Goal: Communication & Community: Answer question/provide support

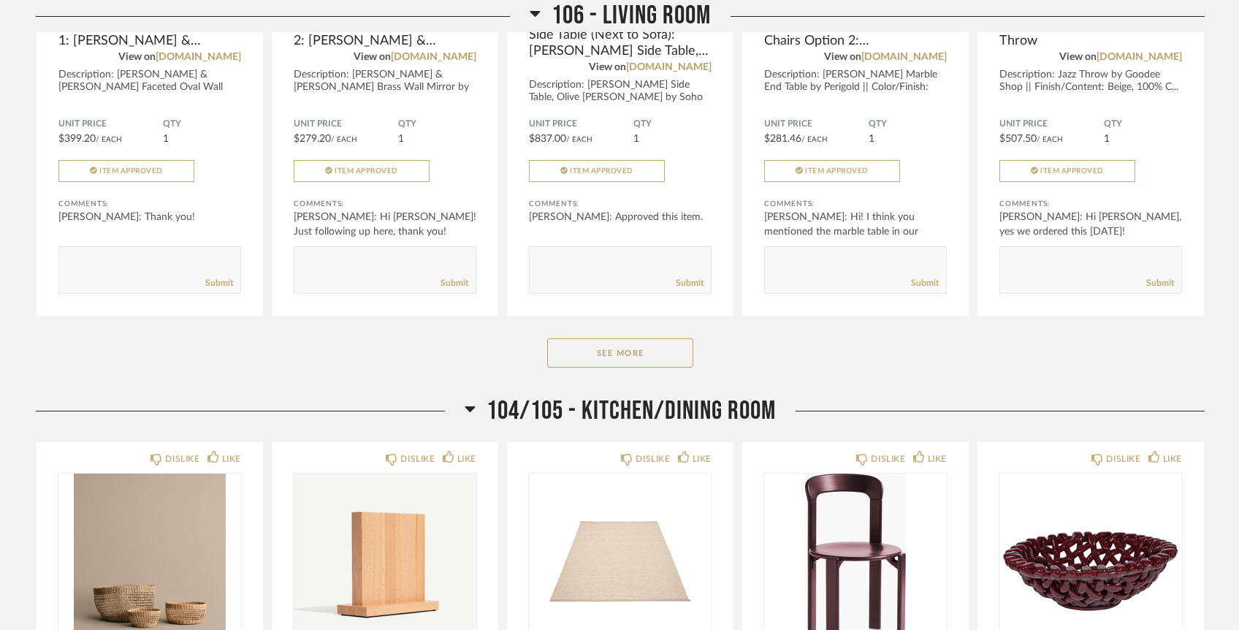
scroll to position [2406, 0]
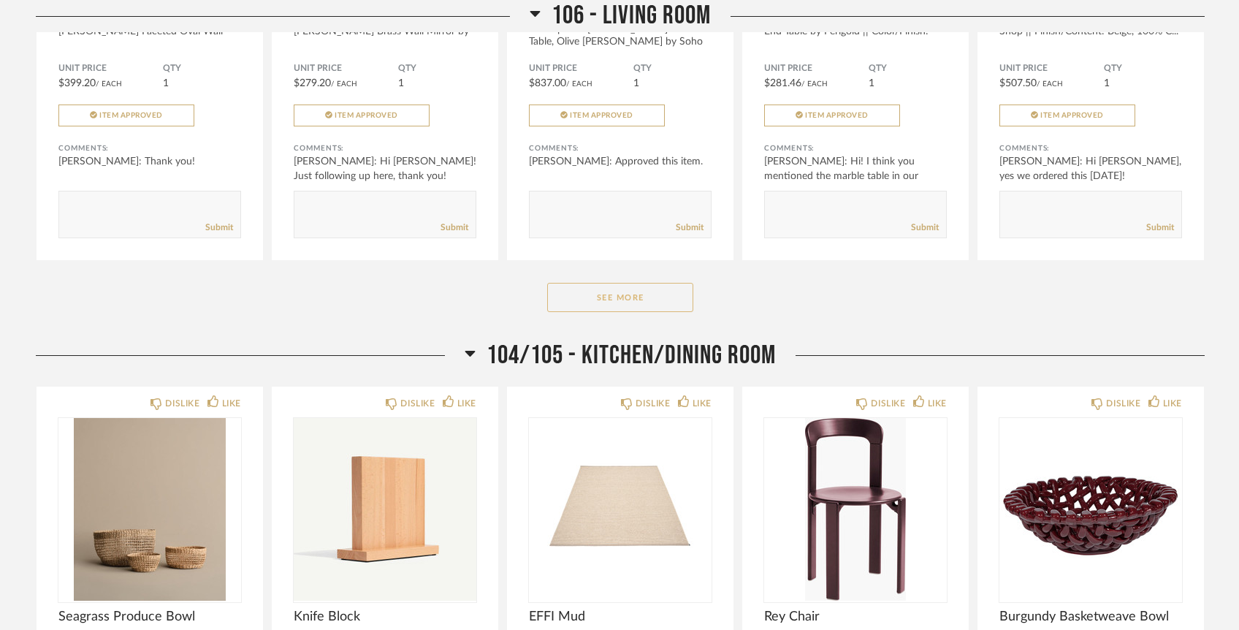
click at [591, 283] on button "See More" at bounding box center [620, 297] width 146 height 29
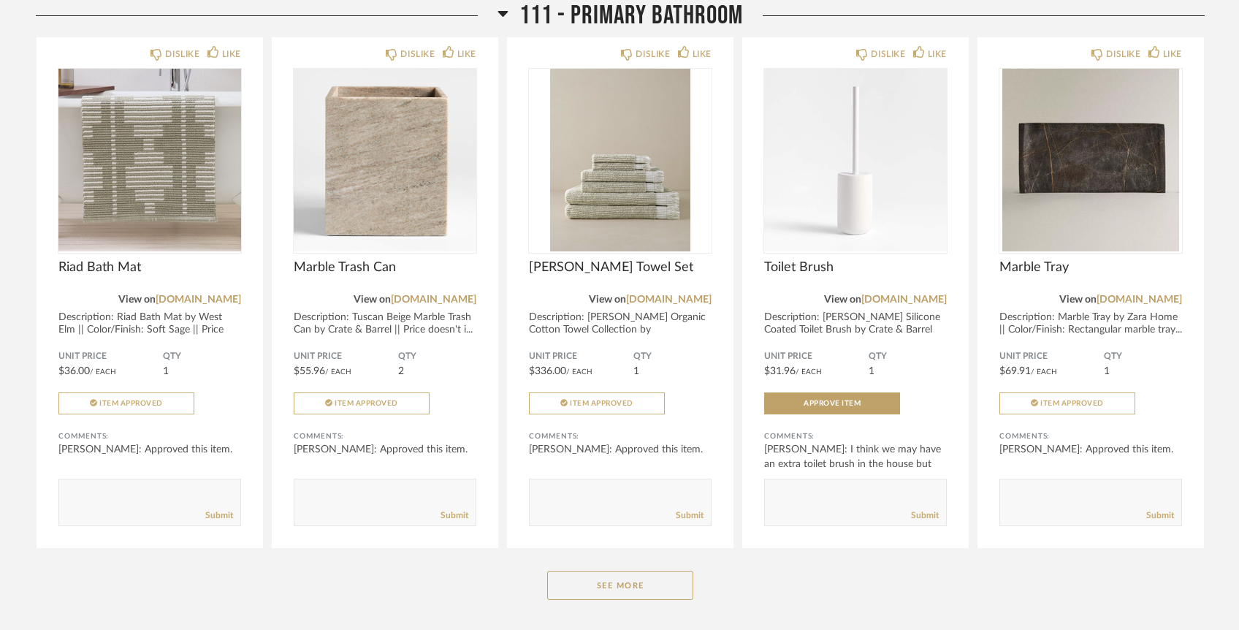
scroll to position [6784, 0]
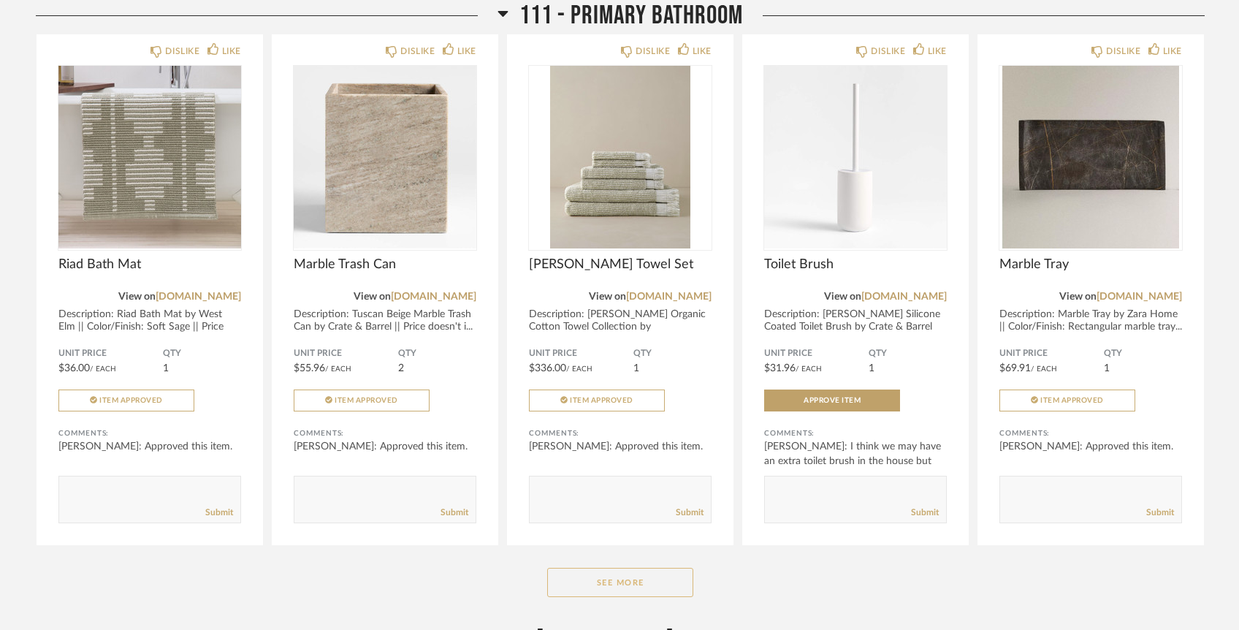
click at [604, 568] on button "See More" at bounding box center [620, 582] width 146 height 29
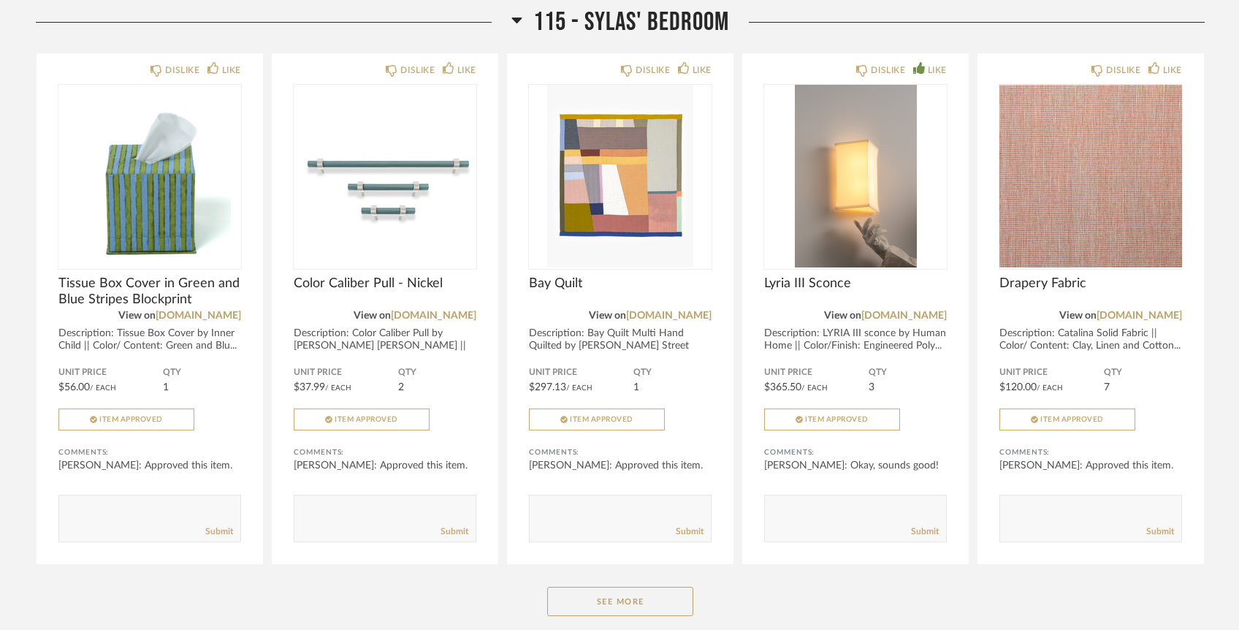
scroll to position [9730, 0]
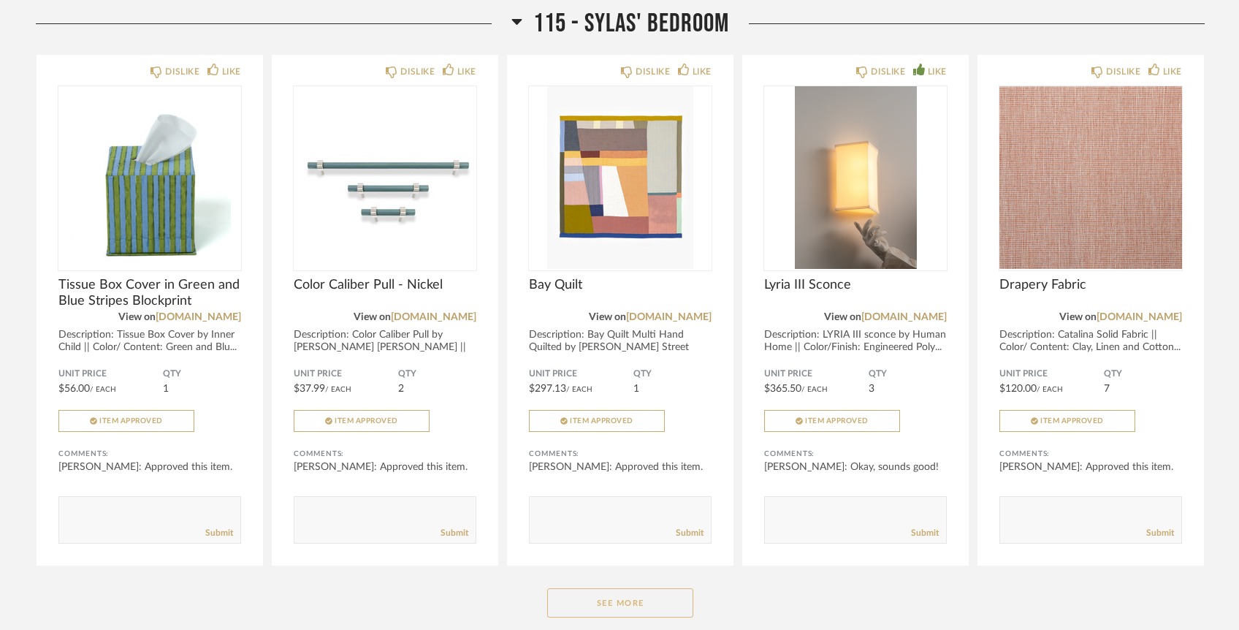
click at [612, 588] on button "See More" at bounding box center [620, 602] width 146 height 29
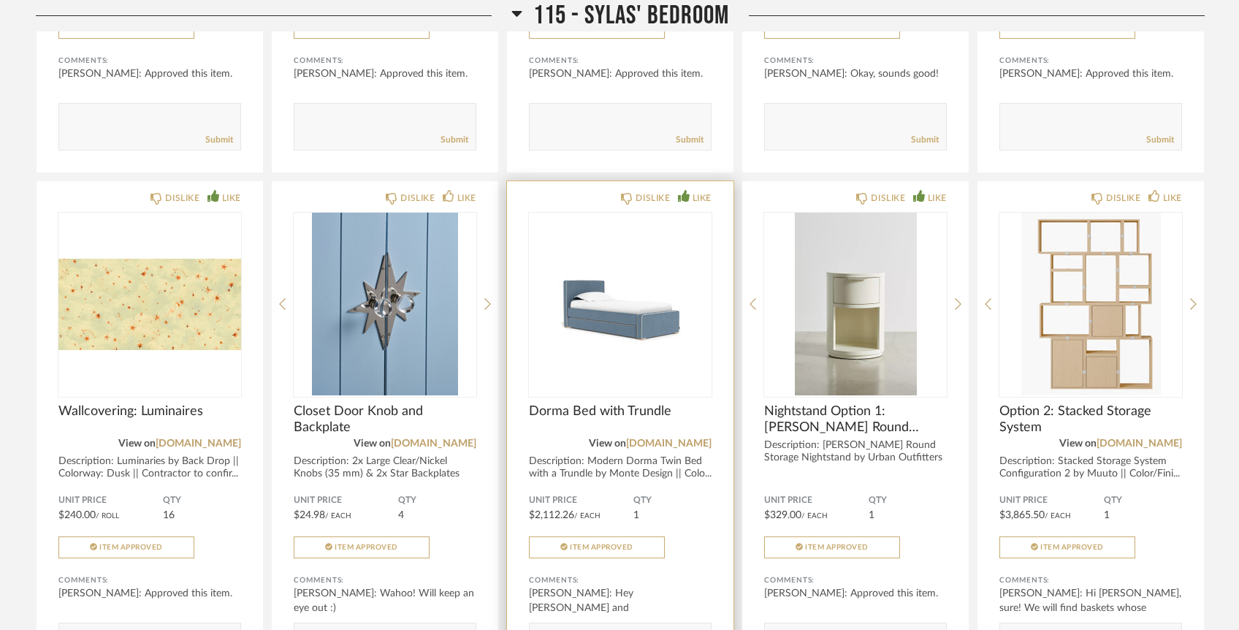
scroll to position [10150, 0]
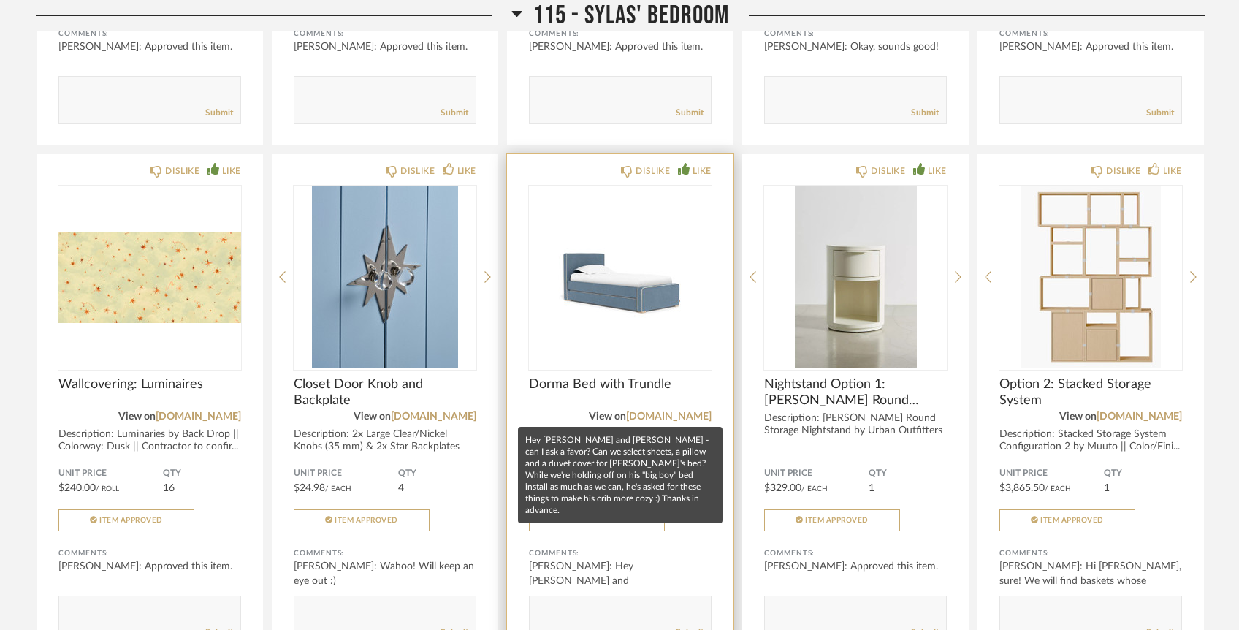
click at [634, 559] on div "[PERSON_NAME]: Hey [PERSON_NAME] and [PERSON_NAME] - can I ask a favor? Can we …" at bounding box center [620, 588] width 183 height 58
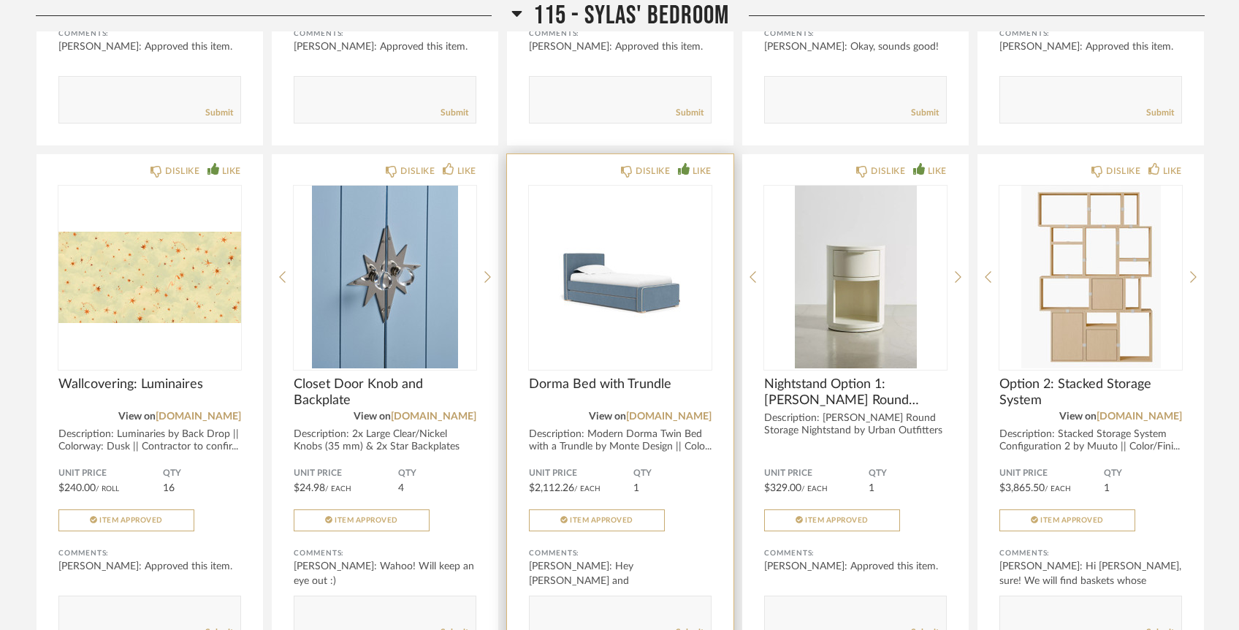
click at [630, 603] on textarea at bounding box center [620, 613] width 181 height 20
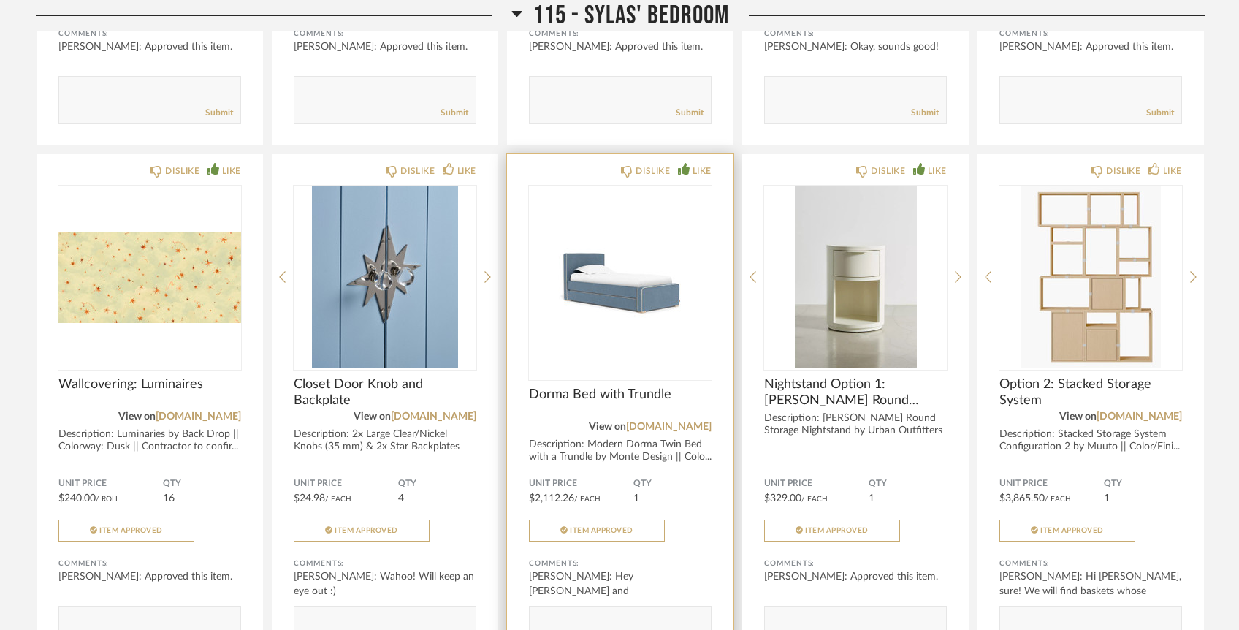
click at [0, 0] on img at bounding box center [0, 0] width 0 height 0
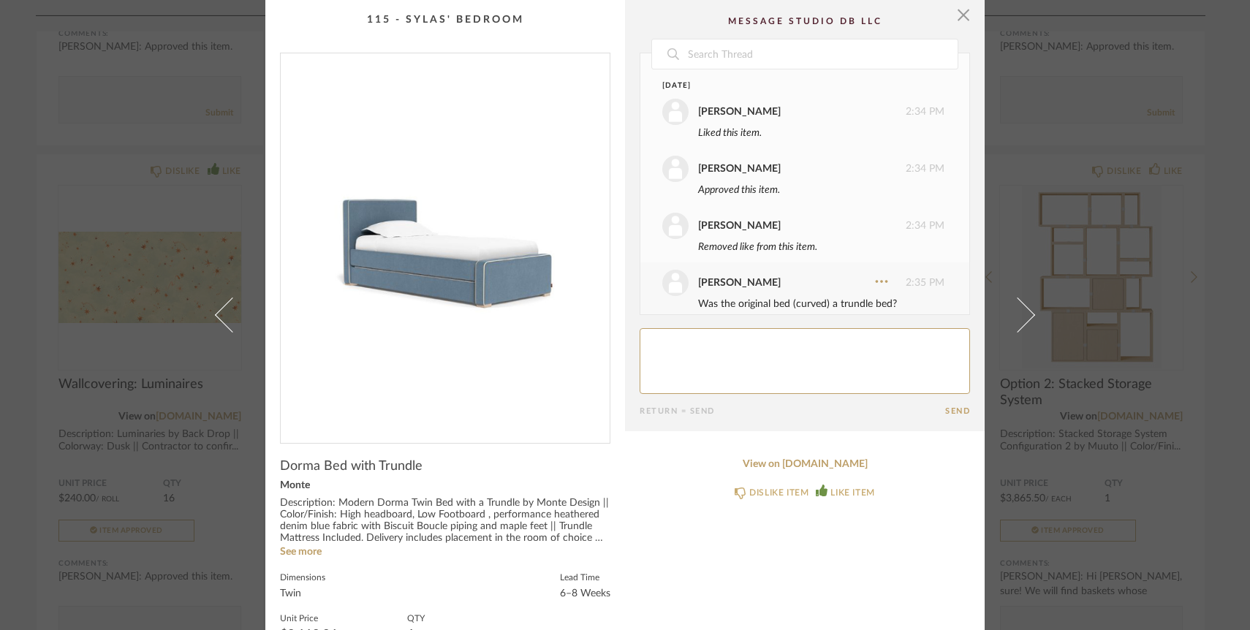
scroll to position [620, 0]
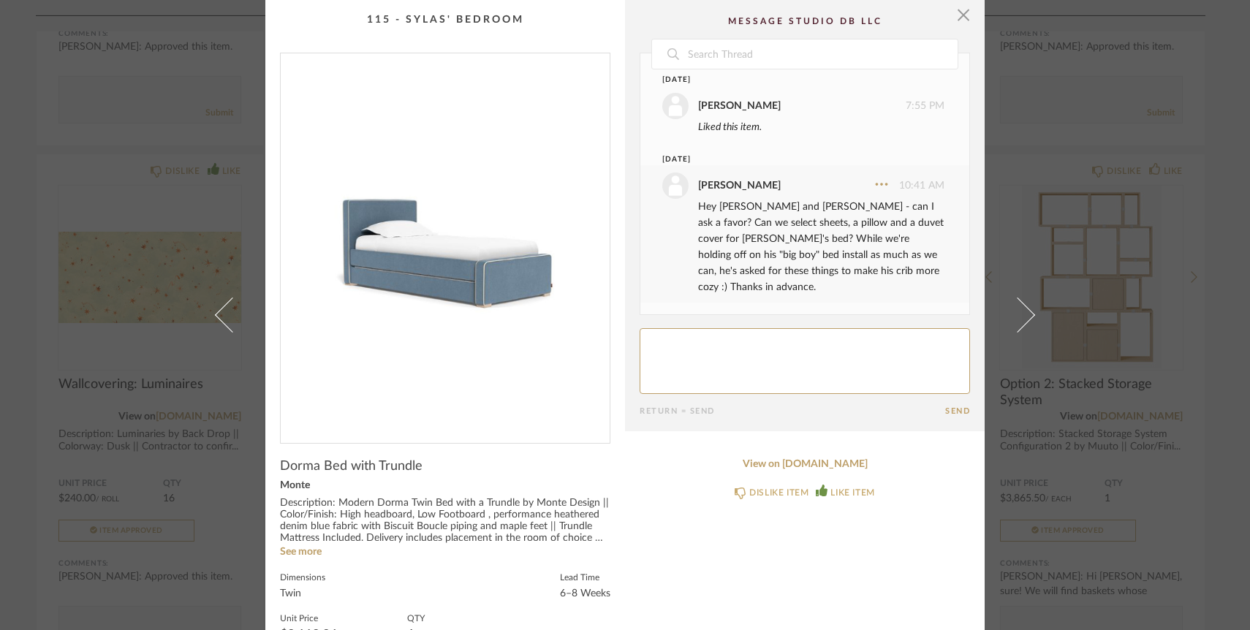
click at [728, 345] on textarea at bounding box center [804, 361] width 330 height 66
type textarea "Hi team! Following up here, thanks so much :)"
click at [948, 410] on button "Send" at bounding box center [957, 410] width 25 height 9
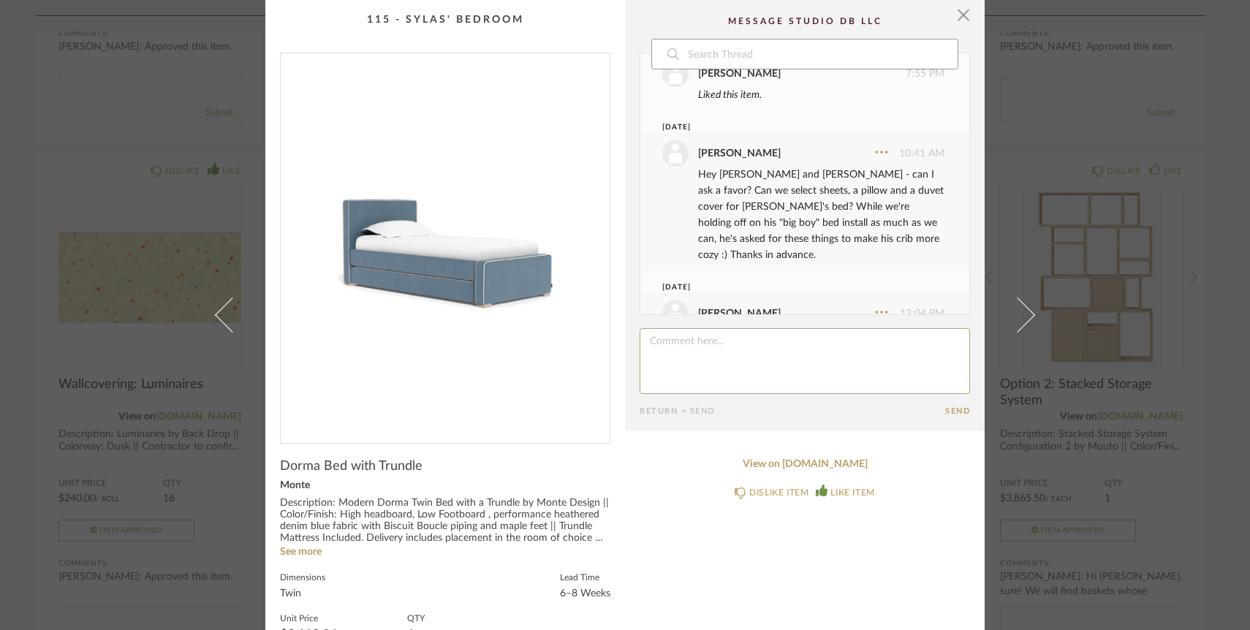
scroll to position [699, 0]
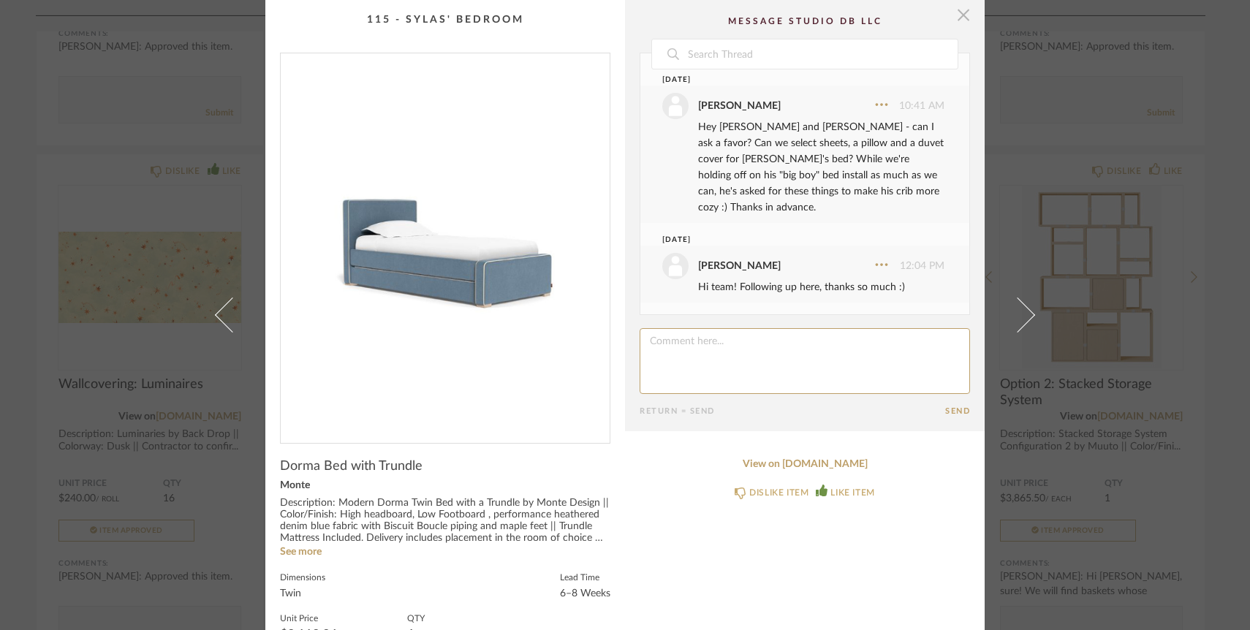
click at [959, 21] on span "button" at bounding box center [962, 14] width 29 height 29
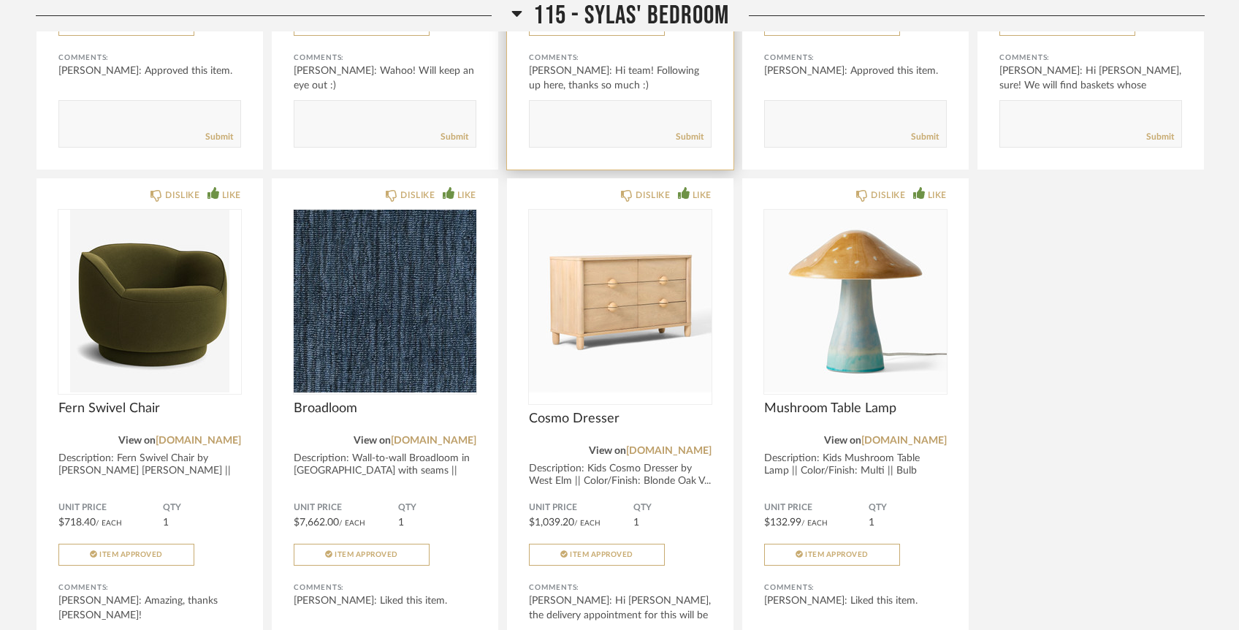
scroll to position [10903, 0]
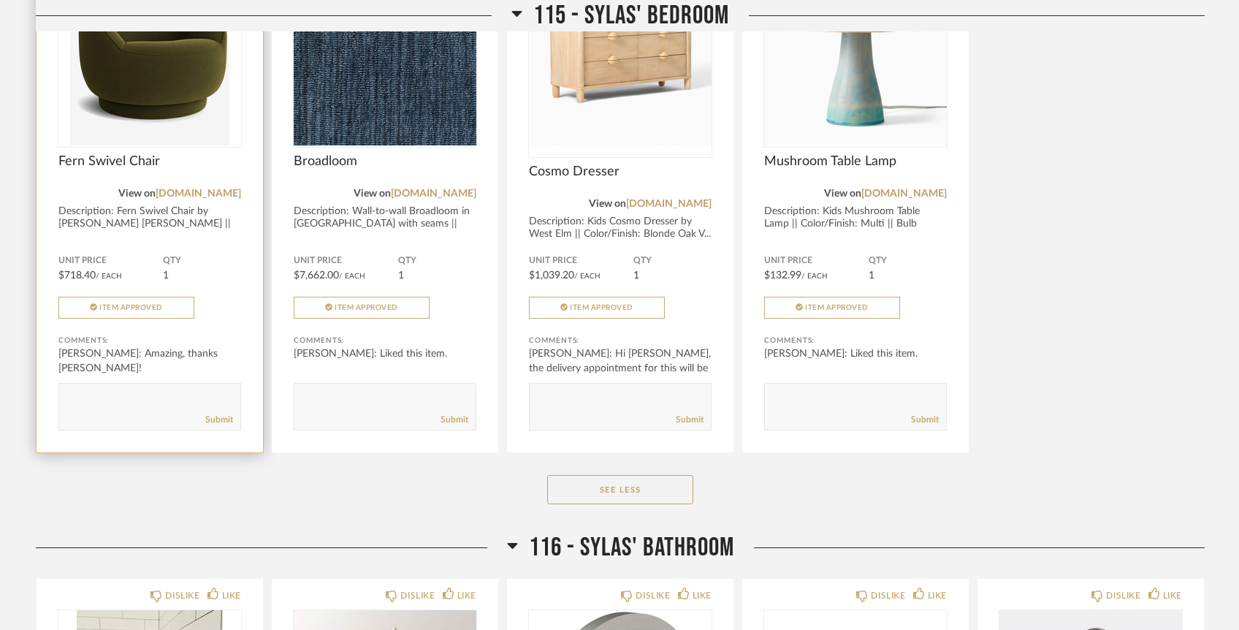
click at [193, 390] on textarea at bounding box center [149, 400] width 181 height 20
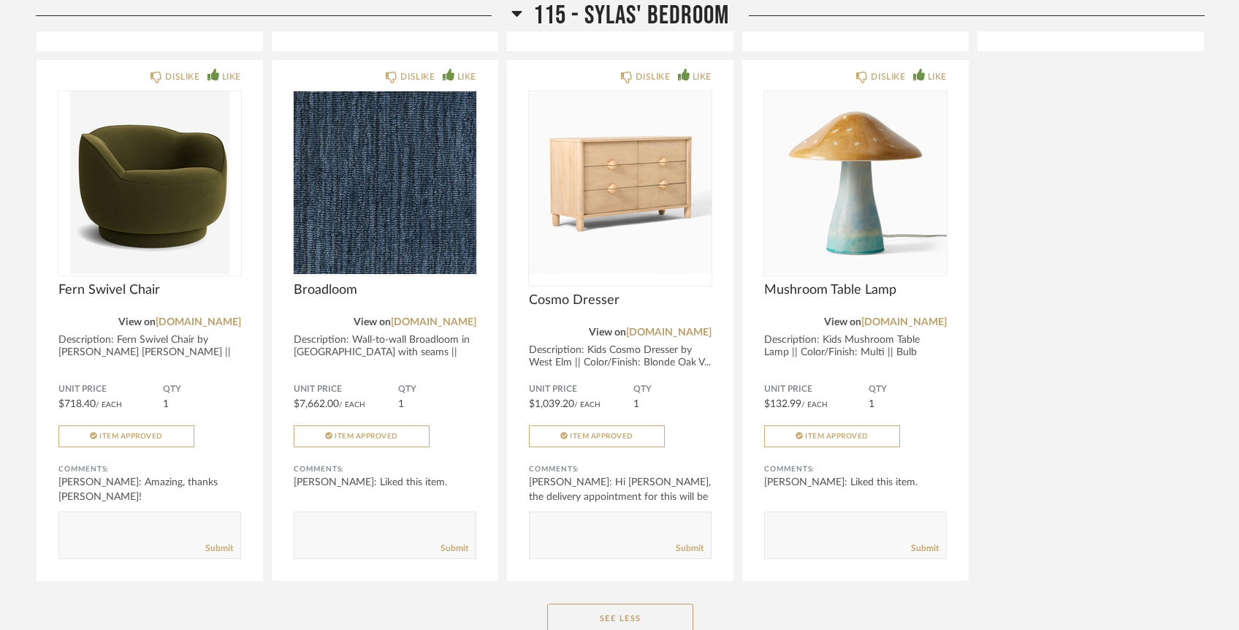
scroll to position [10924, 0]
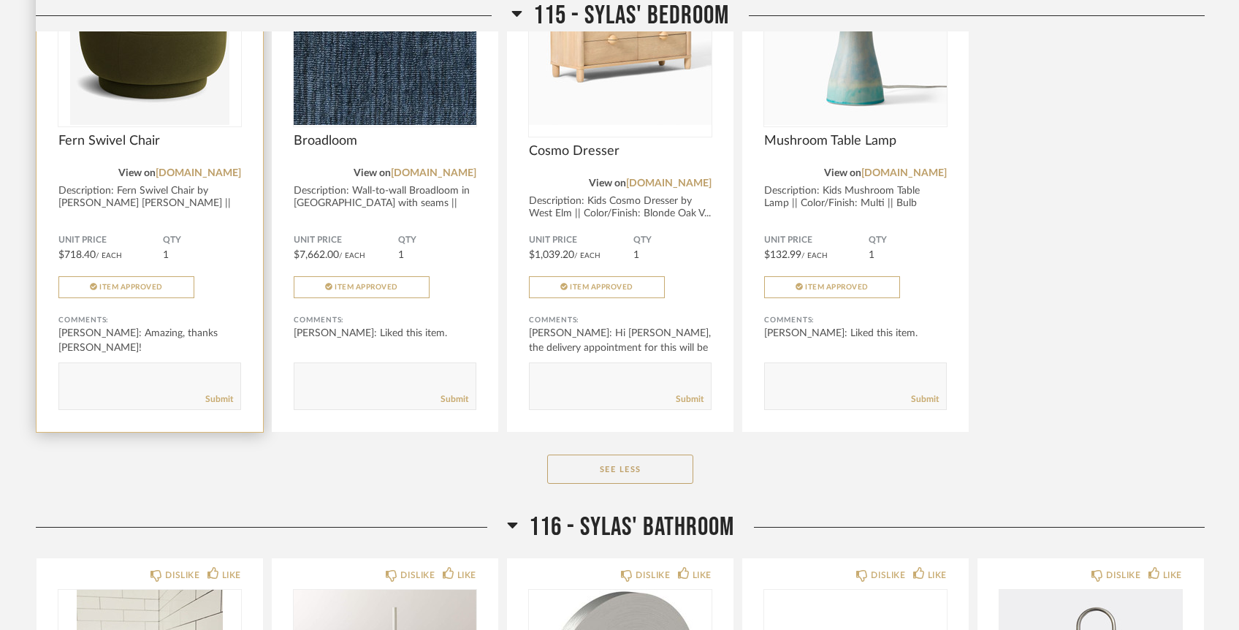
click at [196, 370] on textarea at bounding box center [149, 380] width 181 height 20
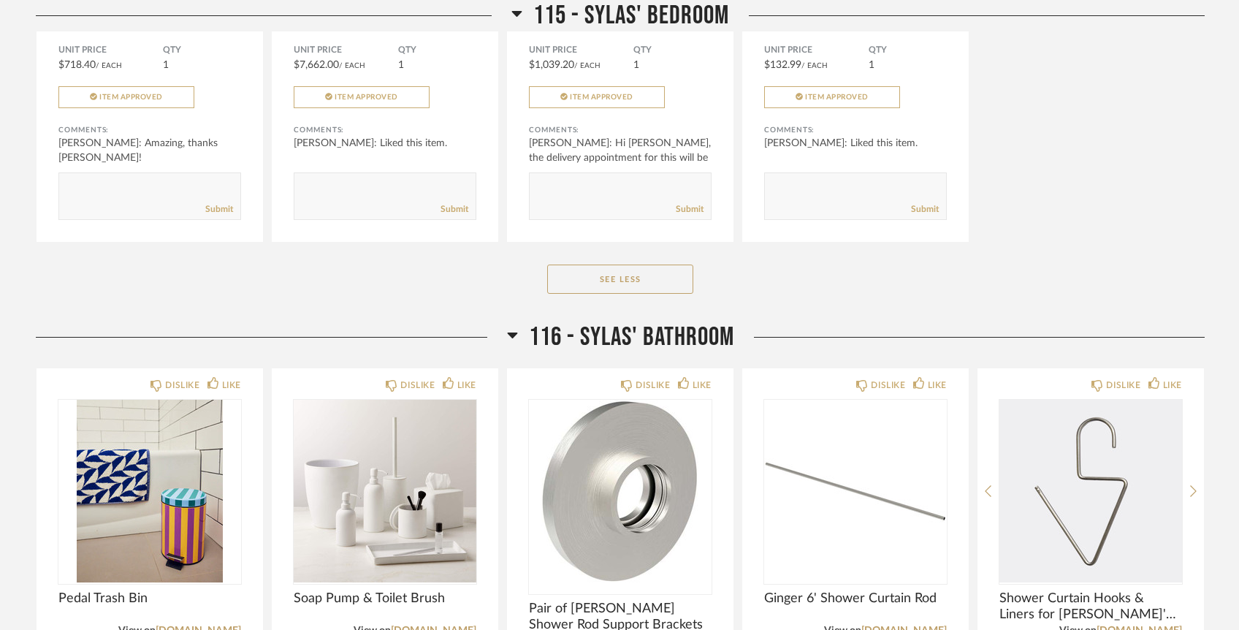
scroll to position [11439, 0]
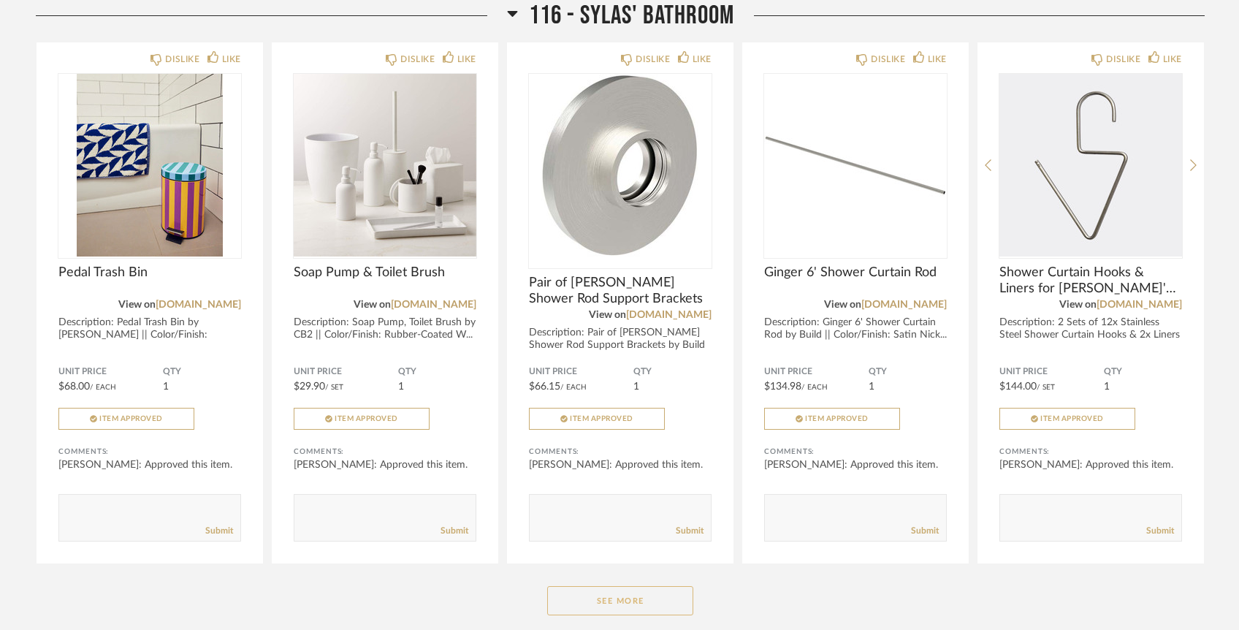
click at [620, 586] on button "See More" at bounding box center [620, 600] width 146 height 29
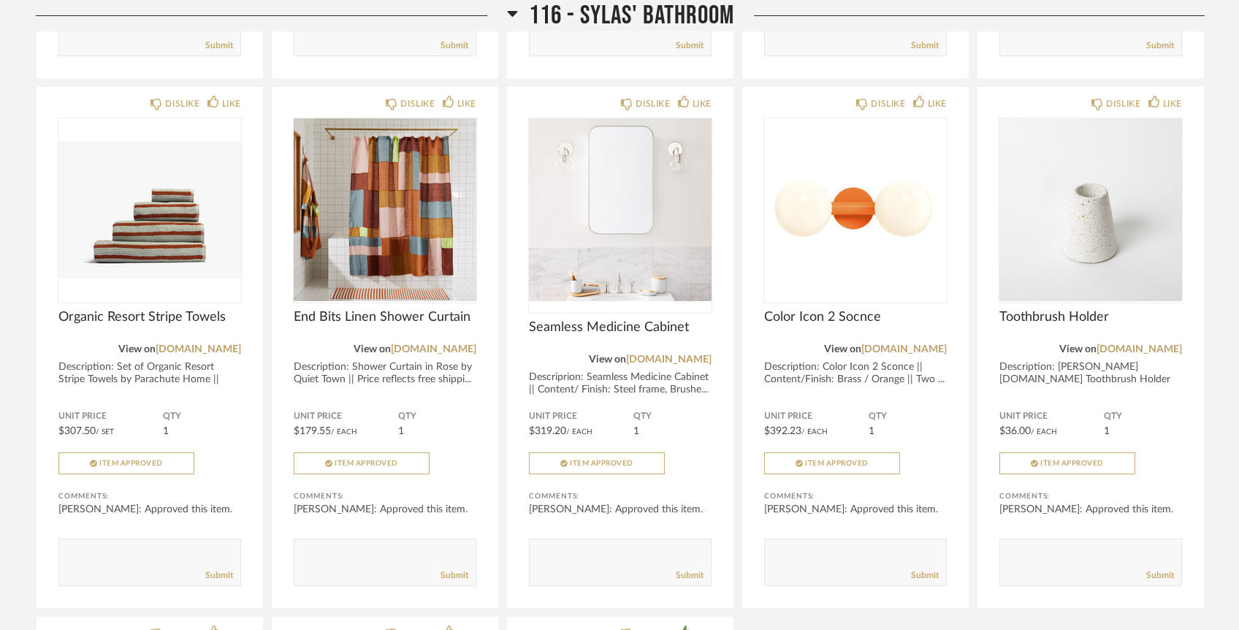
scroll to position [11927, 0]
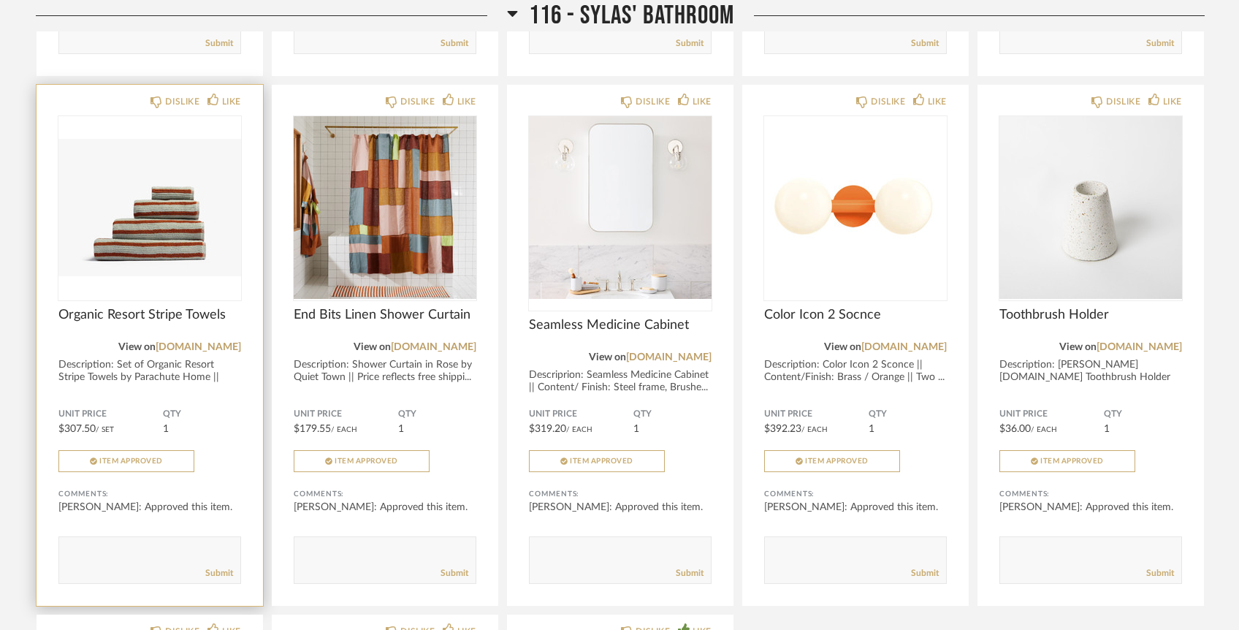
click at [207, 307] on div "Organic Resort Stripe Towels" at bounding box center [149, 323] width 183 height 32
click at [208, 342] on link "[DOMAIN_NAME]" at bounding box center [198, 347] width 85 height 10
click at [110, 563] on div "Submit" at bounding box center [149, 573] width 181 height 20
click at [121, 544] on textarea at bounding box center [149, 554] width 181 height 20
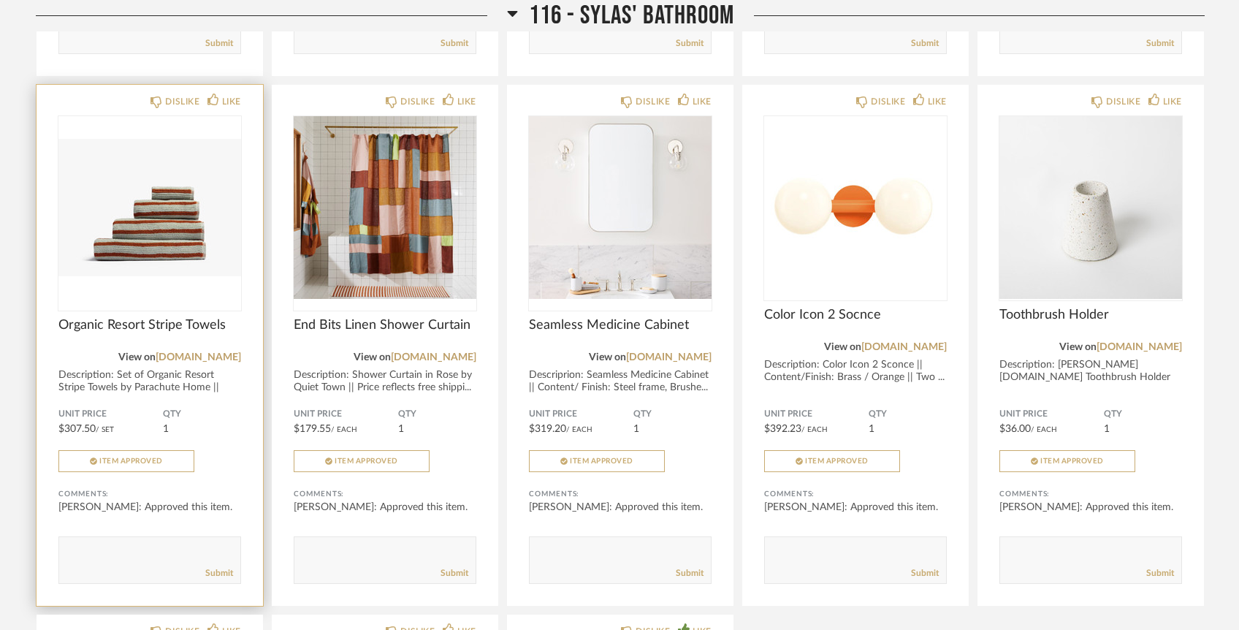
click at [0, 0] on img at bounding box center [0, 0] width 0 height 0
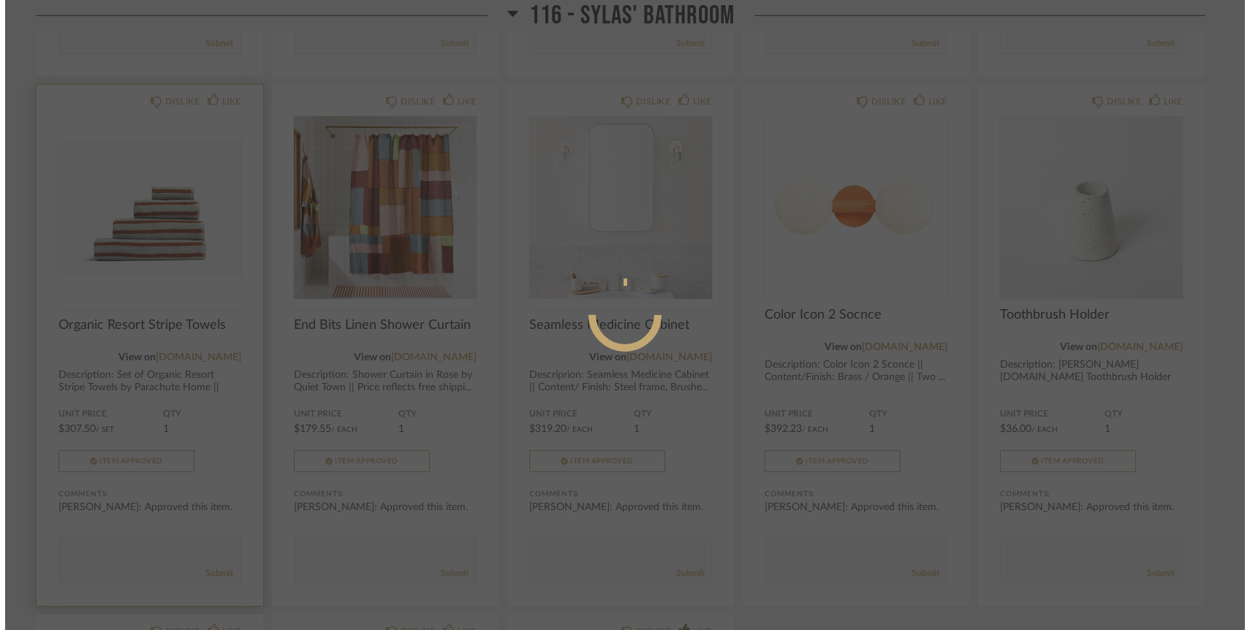
scroll to position [0, 0]
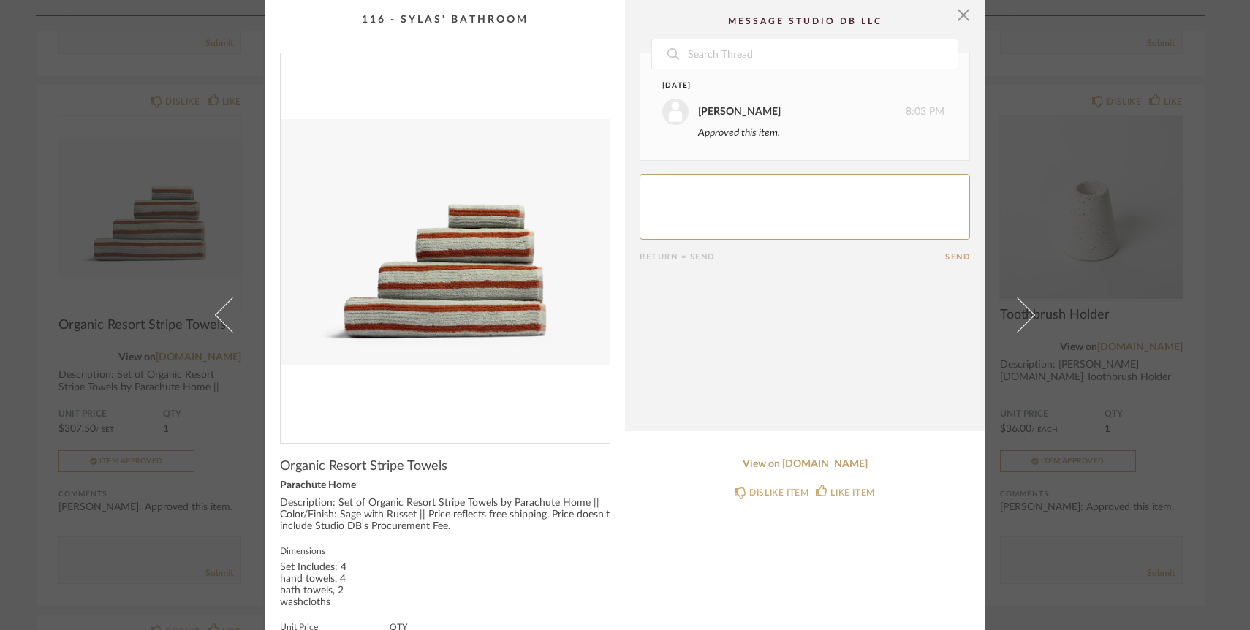
click at [853, 206] on textarea at bounding box center [804, 207] width 330 height 66
type textarea "Hi team! Are these towels still en route?"
click at [945, 256] on button "Send" at bounding box center [957, 256] width 25 height 9
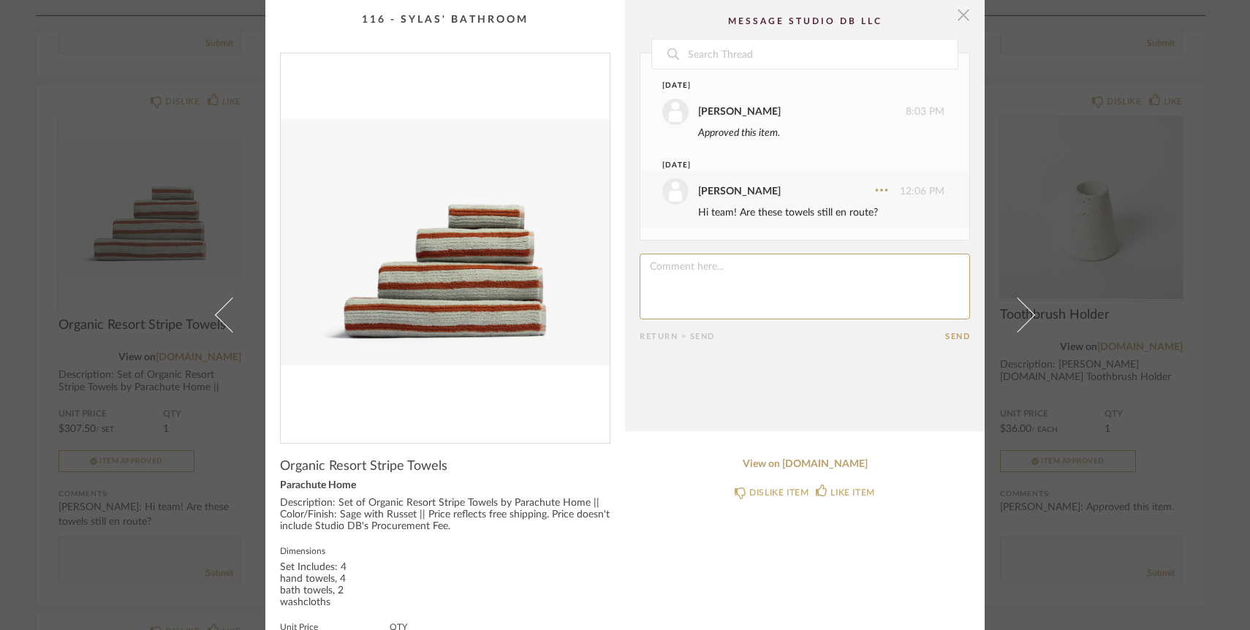
click at [957, 15] on span "button" at bounding box center [962, 14] width 29 height 29
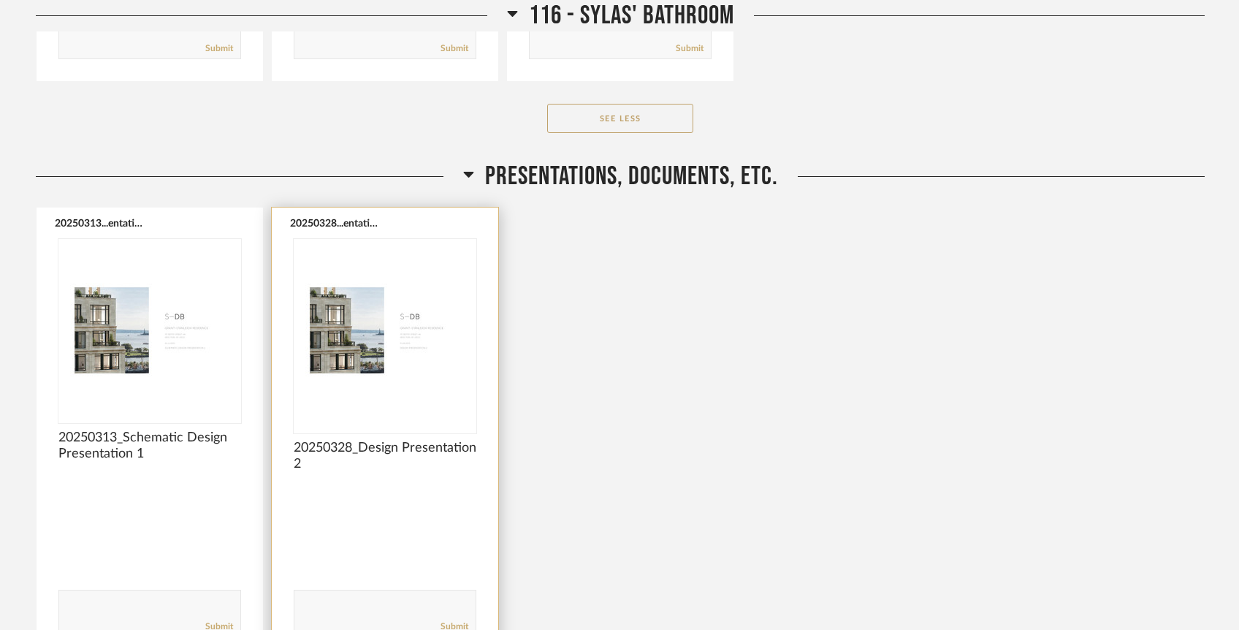
scroll to position [12988, 0]
click at [422, 366] on img "0" at bounding box center [385, 329] width 183 height 183
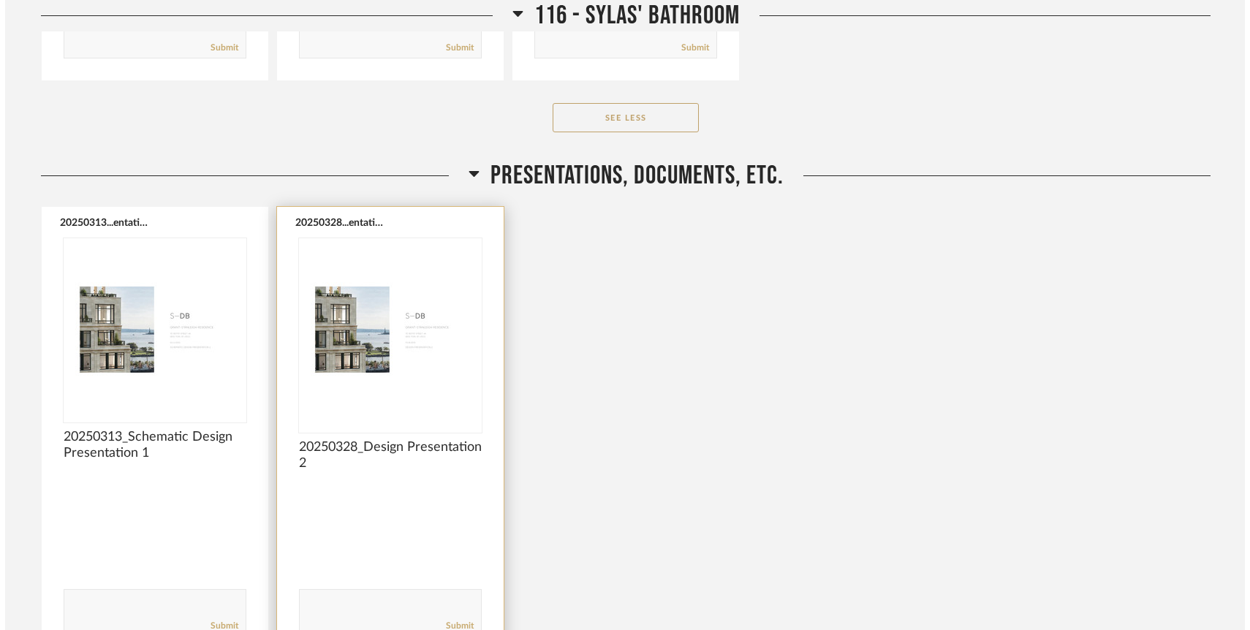
scroll to position [0, 0]
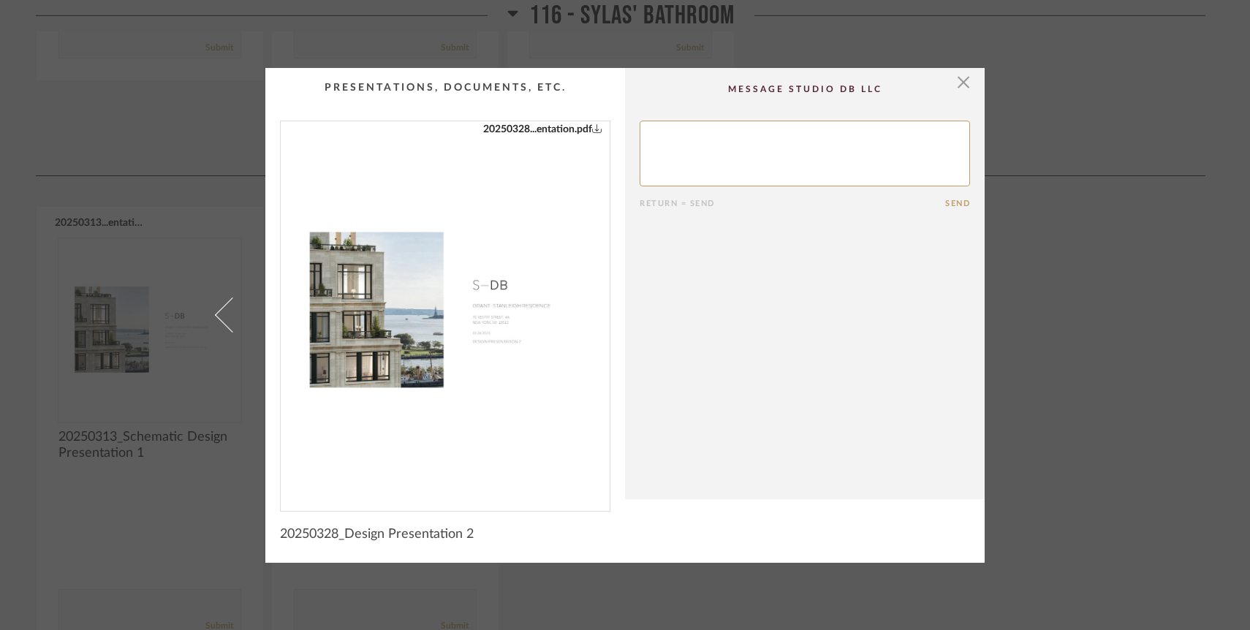
click at [592, 131] on icon "0" at bounding box center [597, 128] width 10 height 10
click at [957, 92] on span "button" at bounding box center [962, 82] width 29 height 29
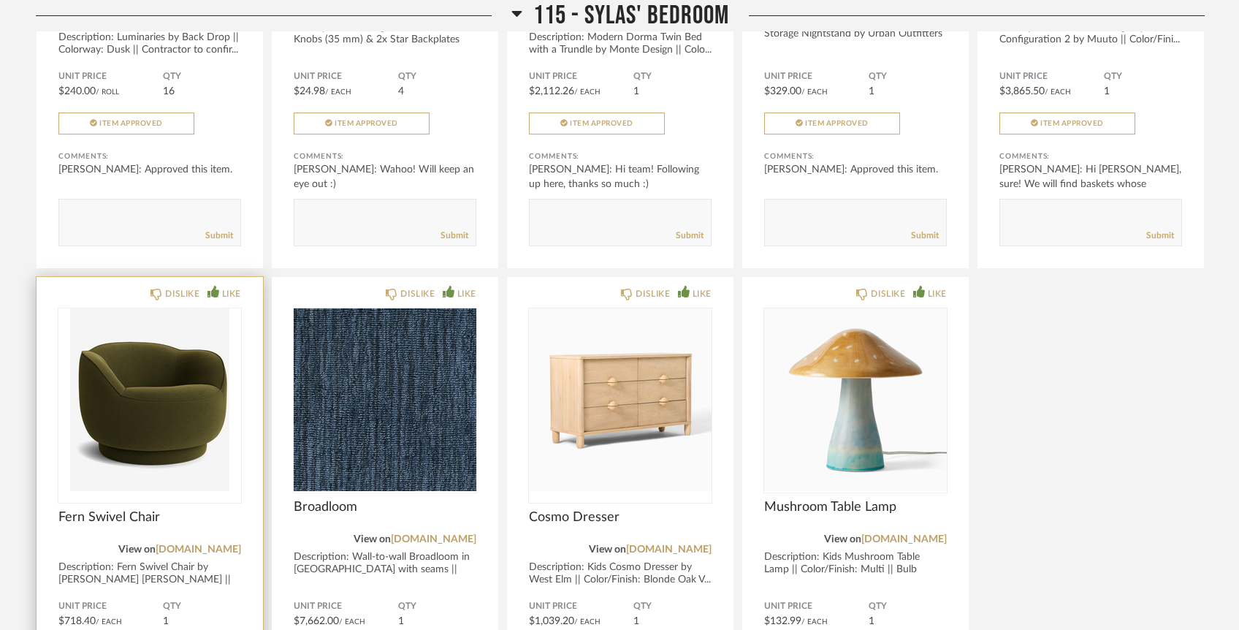
scroll to position [10686, 0]
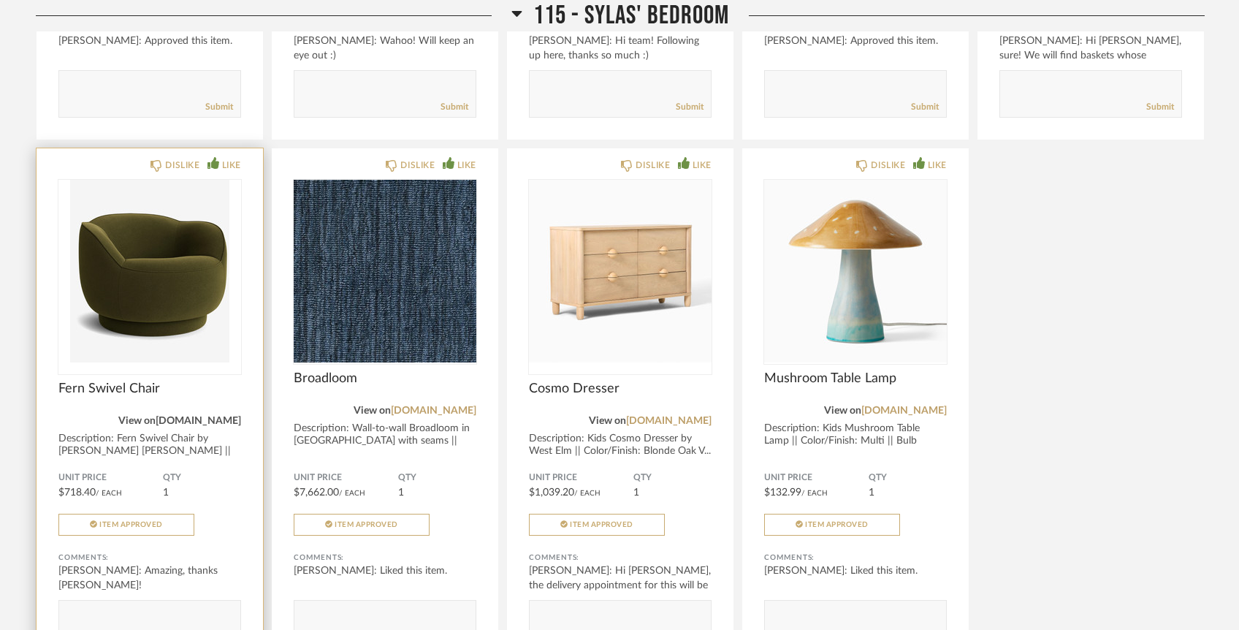
click at [228, 416] on link "[DOMAIN_NAME]" at bounding box center [198, 421] width 85 height 10
click at [107, 607] on textarea at bounding box center [149, 617] width 181 height 20
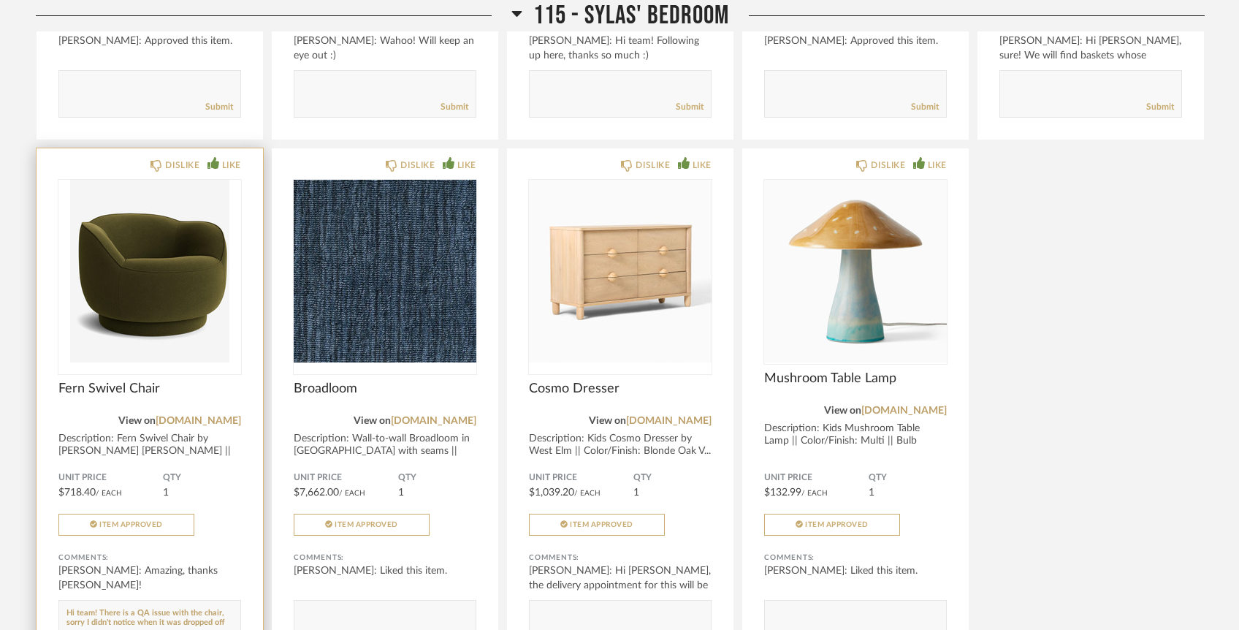
scroll to position [9, 0]
type textarea "Hi team! There is a QA issue with the chair, sorry I didn't notice when it was …"
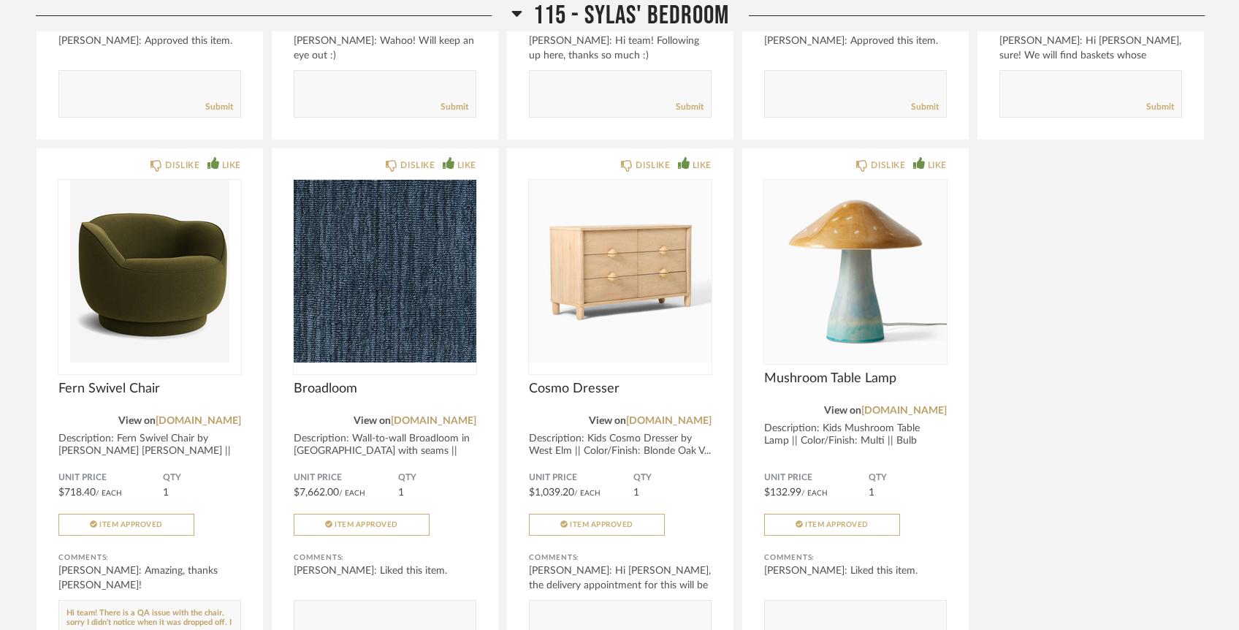
drag, startPoint x: 161, startPoint y: 596, endPoint x: 16, endPoint y: 539, distance: 155.5
